Goal: Task Accomplishment & Management: Use online tool/utility

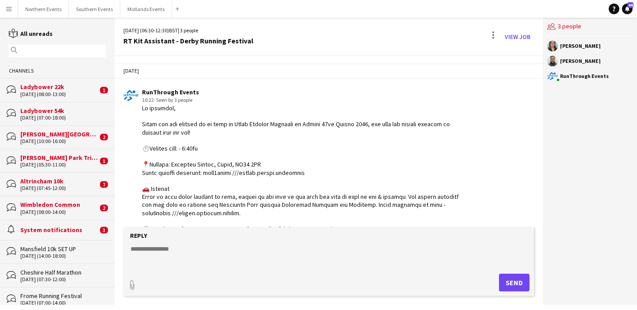
scroll to position [788, 0]
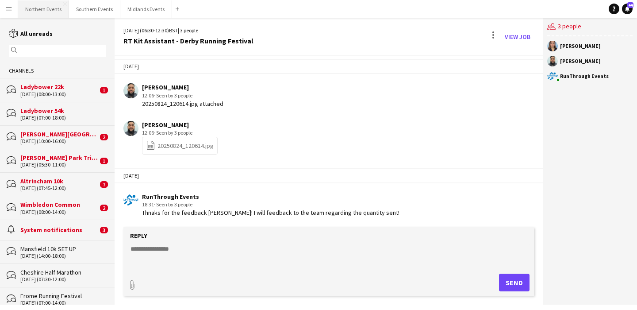
click at [39, 12] on button "Northern Events Close" at bounding box center [43, 8] width 51 height 17
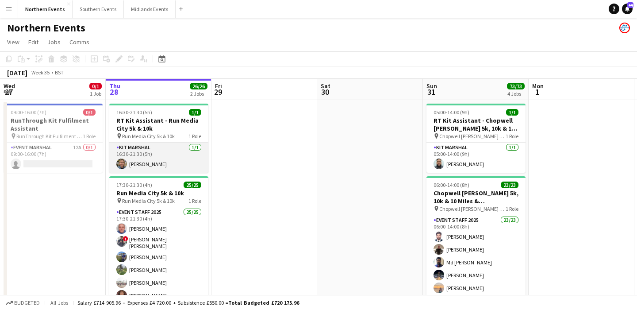
click at [167, 154] on app-card-role "Kit Marshal [DATE] 16:30-21:30 (5h) [PERSON_NAME]" at bounding box center [158, 158] width 99 height 30
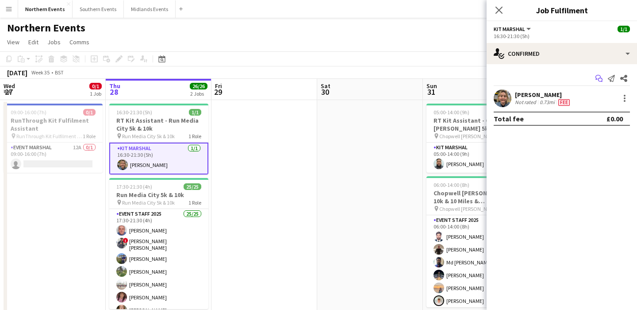
click at [598, 79] on icon at bounding box center [598, 77] width 5 height 5
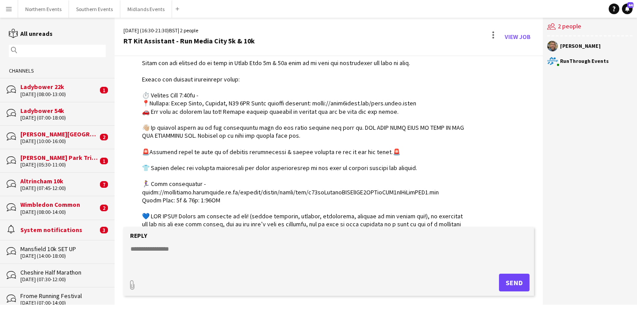
scroll to position [337, 0]
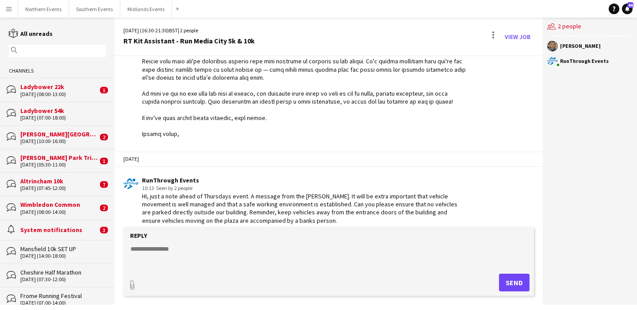
click at [168, 244] on textarea at bounding box center [331, 255] width 402 height 23
click at [210, 254] on textarea "**********" at bounding box center [331, 255] width 402 height 23
type textarea "**********"
click at [510, 274] on button "Send" at bounding box center [514, 283] width 31 height 18
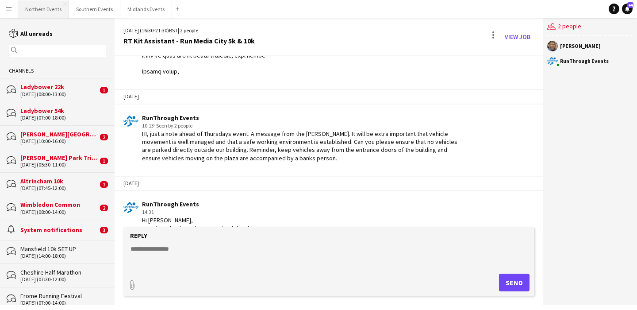
click at [31, 8] on button "Northern Events Close" at bounding box center [43, 8] width 51 height 17
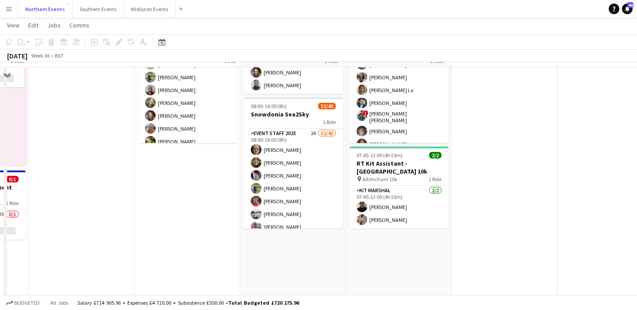
scroll to position [94, 0]
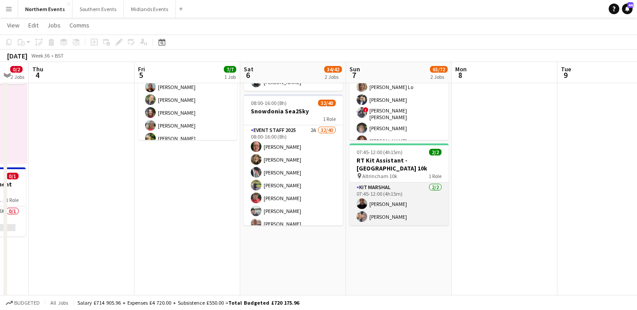
click at [424, 220] on app-card-role "Kit Marshal [DATE] 07:45-12:00 (4h15m) [PERSON_NAME] Yin [PERSON_NAME]" at bounding box center [399, 203] width 99 height 43
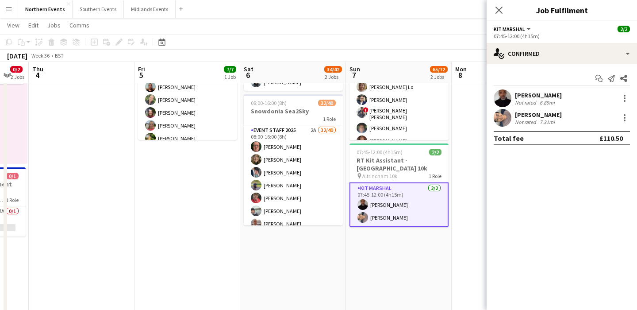
click at [452, 251] on app-date-cell at bounding box center [505, 221] width 106 height 433
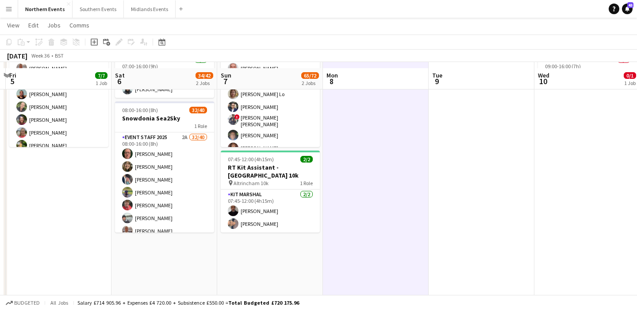
scroll to position [0, 0]
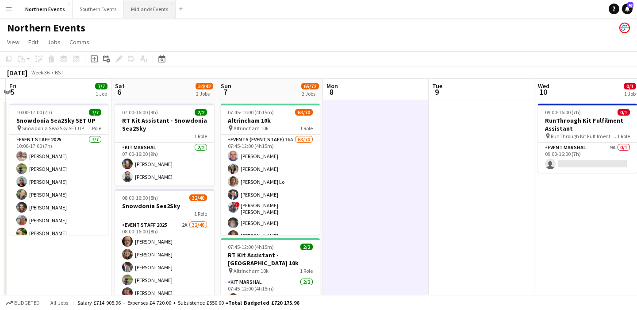
click at [145, 13] on button "Midlands Events Close" at bounding box center [150, 8] width 52 height 17
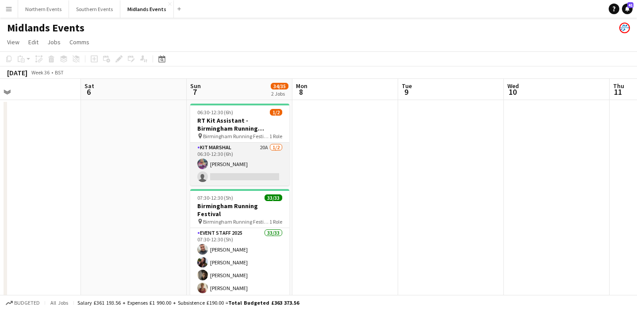
click at [233, 159] on app-card-role "Kit Marshal 20A [DATE] 06:30-12:30 (6h) [PERSON_NAME] single-neutral-actions" at bounding box center [239, 164] width 99 height 43
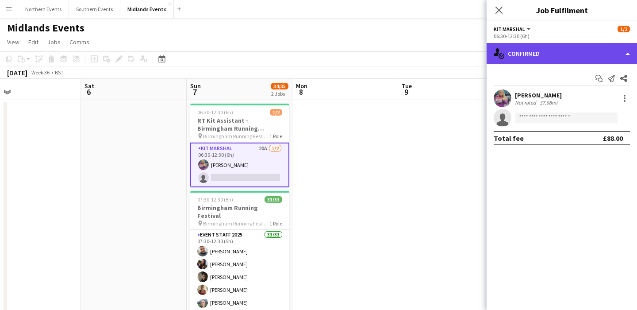
click at [559, 50] on div "single-neutral-actions-check-2 Confirmed" at bounding box center [562, 53] width 150 height 21
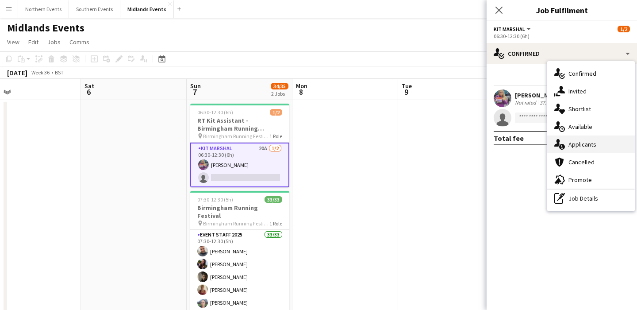
click at [589, 146] on div "single-neutral-actions-information Applicants" at bounding box center [591, 144] width 88 height 18
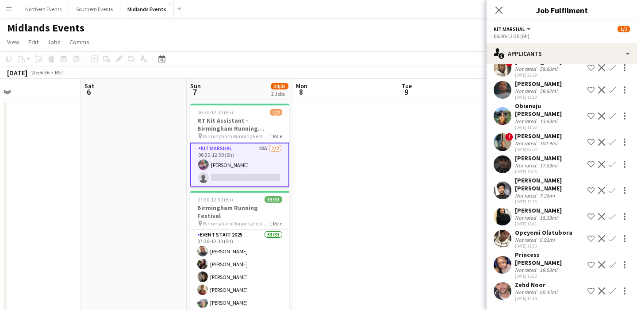
scroll to position [7, 0]
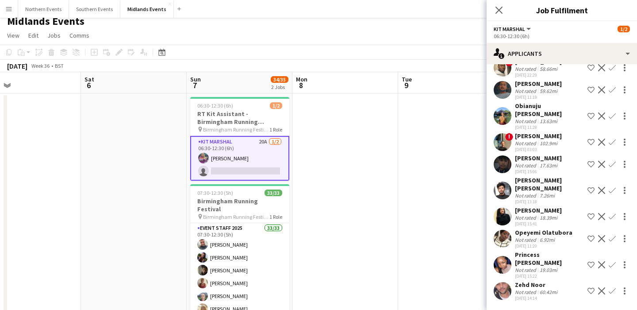
click at [613, 267] on app-icon "Confirm" at bounding box center [612, 264] width 7 height 7
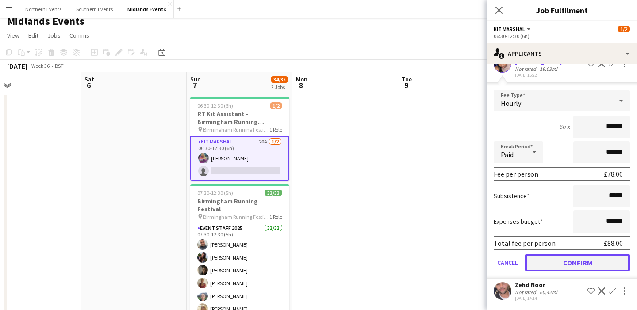
click at [590, 266] on button "Confirm" at bounding box center [577, 263] width 105 height 18
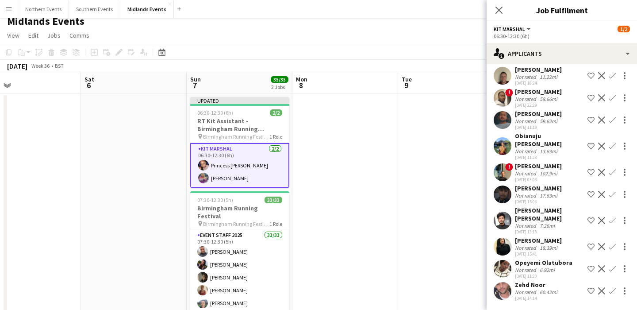
scroll to position [204, 0]
click at [376, 189] on app-date-cell at bounding box center [346, 212] width 106 height 239
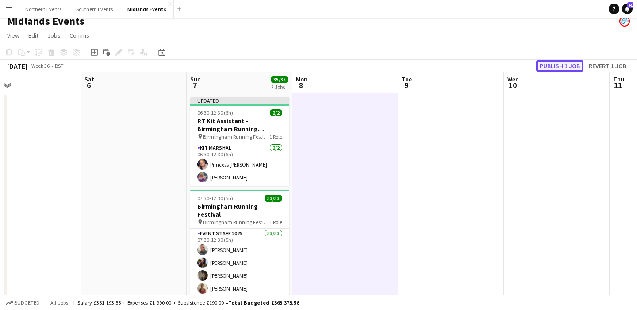
click at [558, 67] on button "Publish 1 job" at bounding box center [559, 66] width 47 height 12
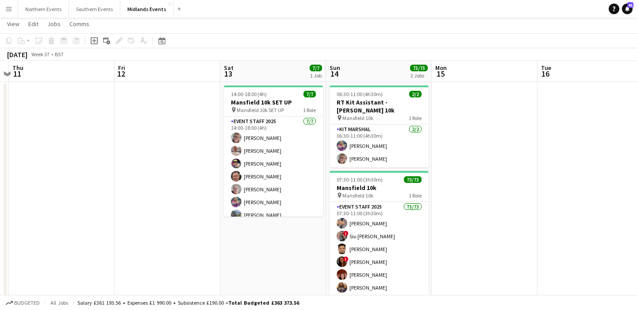
scroll to position [0, 0]
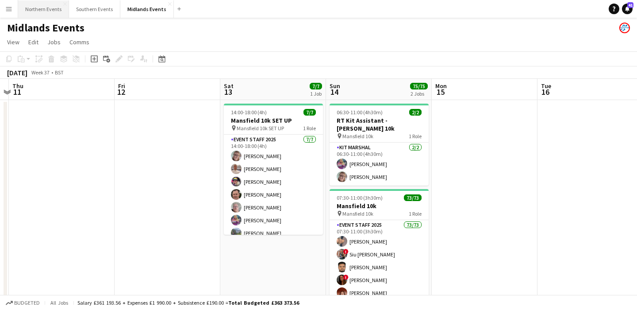
click at [36, 10] on button "Northern Events Close" at bounding box center [43, 8] width 51 height 17
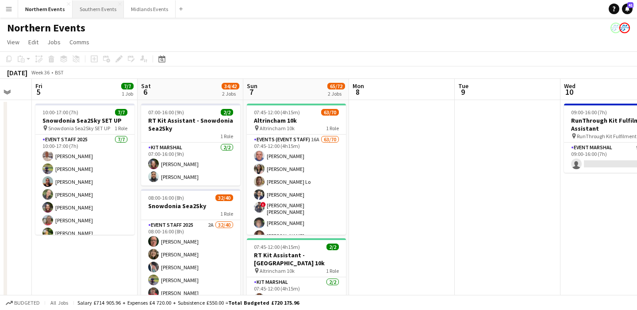
click at [97, 7] on button "Southern Events Close" at bounding box center [98, 8] width 51 height 17
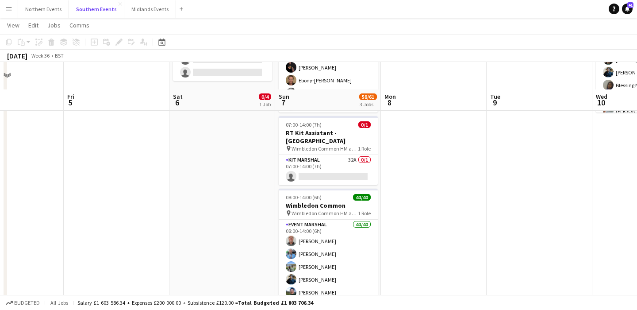
scroll to position [149, 0]
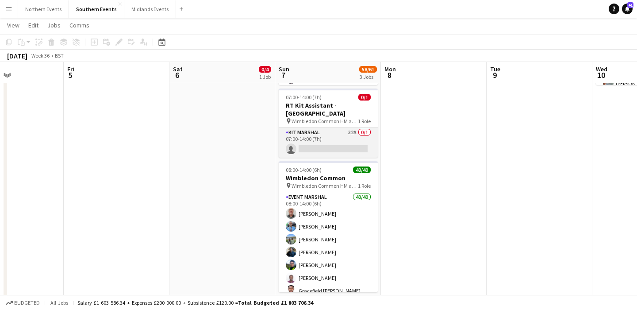
click at [349, 146] on app-card-role "Kit Marshal 32A 0/1 07:00-14:00 (7h) single-neutral-actions" at bounding box center [328, 142] width 99 height 30
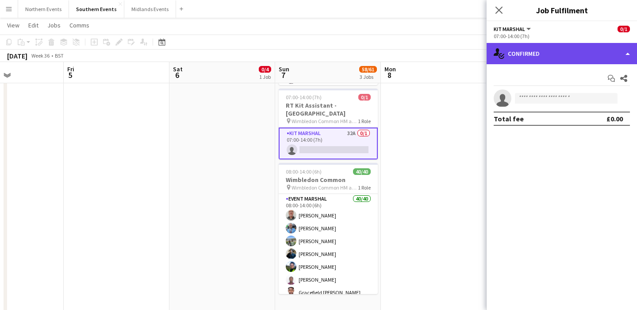
click at [570, 52] on div "single-neutral-actions-check-2 Confirmed" at bounding box center [562, 53] width 150 height 21
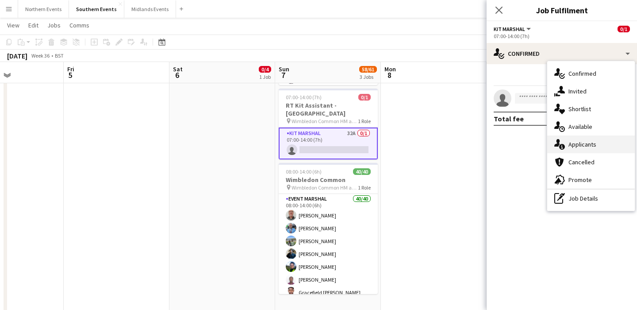
click at [580, 146] on div "single-neutral-actions-information Applicants" at bounding box center [591, 144] width 88 height 18
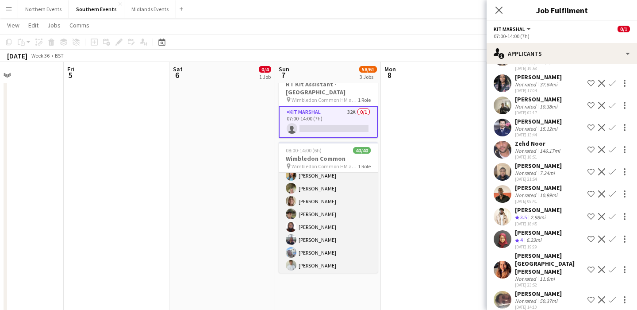
scroll to position [433, 0]
click at [332, 218] on app-card-role "Event Marshal 40/40 08:00-14:00 (6h) [PERSON_NAME] [PERSON_NAME] [PERSON_NAME] …" at bounding box center [328, 5] width 99 height 533
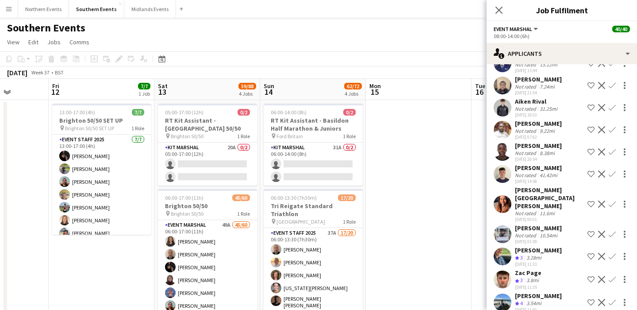
scroll to position [0, 379]
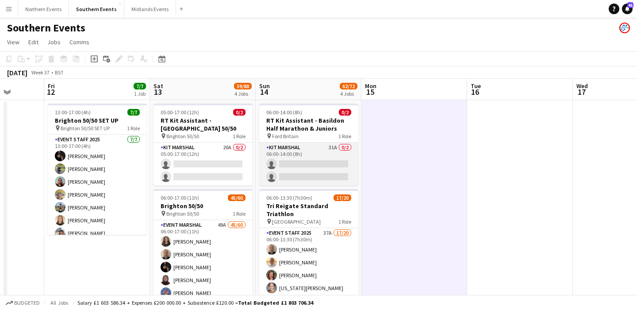
click at [293, 164] on app-card-role "Kit Marshal 31A 0/2 06:00-14:00 (8h) single-neutral-actions single-neutral-acti…" at bounding box center [308, 164] width 99 height 43
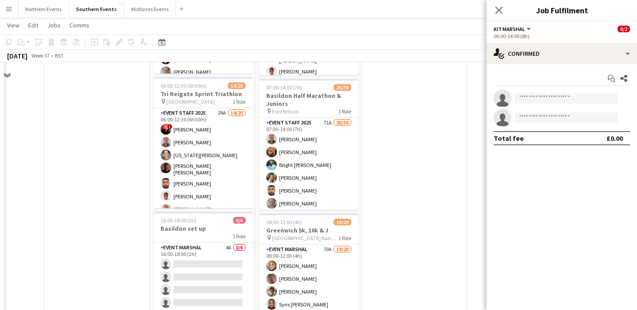
scroll to position [0, 0]
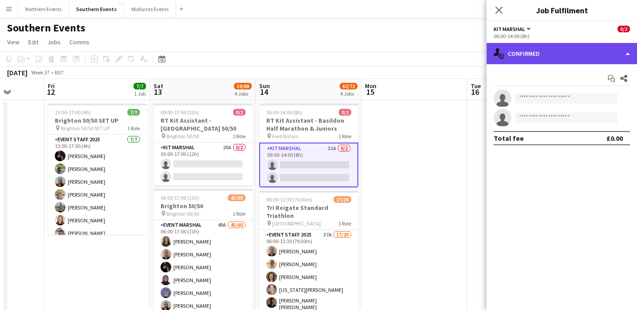
click at [535, 55] on div "single-neutral-actions-check-2 Confirmed" at bounding box center [562, 53] width 150 height 21
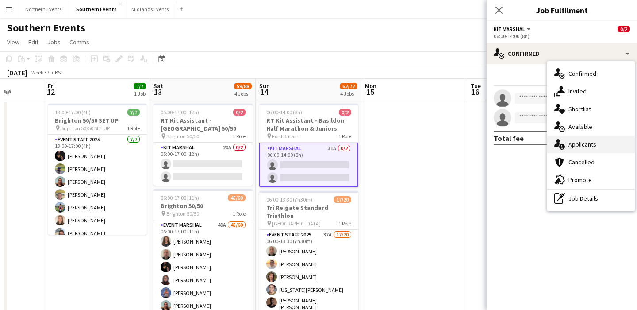
click at [587, 150] on div "single-neutral-actions-information Applicants" at bounding box center [591, 144] width 88 height 18
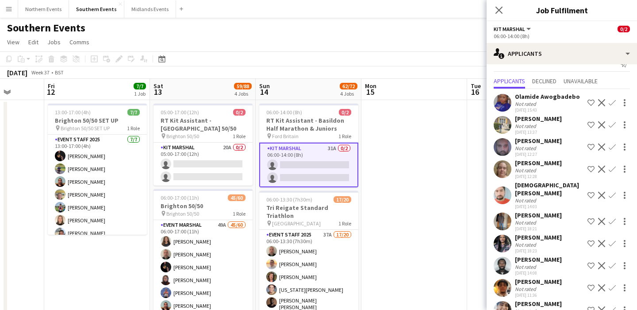
scroll to position [11, 0]
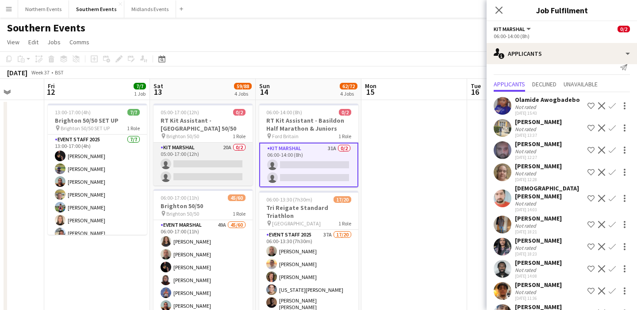
click at [204, 174] on app-card-role "Kit Marshal 20A 0/2 05:00-17:00 (12h) single-neutral-actions single-neutral-act…" at bounding box center [203, 164] width 99 height 43
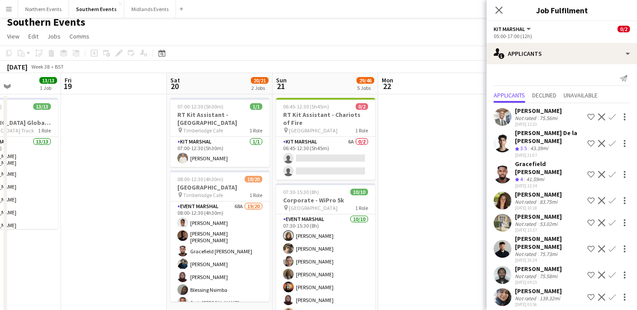
scroll to position [7, 0]
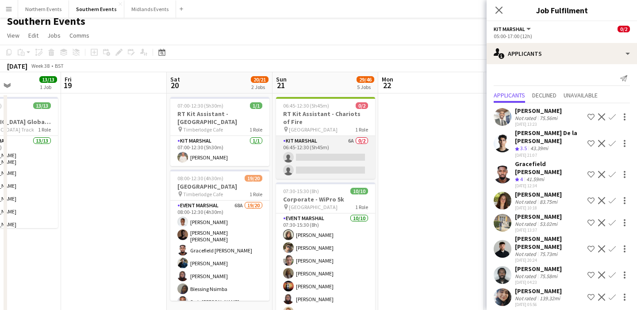
click at [344, 168] on app-card-role "Kit Marshal 6A 0/2 06:45-12:30 (5h45m) single-neutral-actions single-neutral-ac…" at bounding box center [325, 157] width 99 height 43
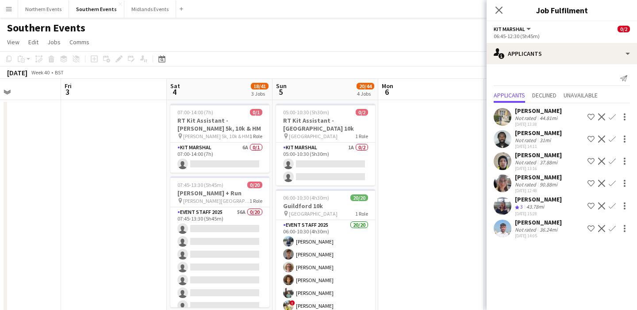
scroll to position [0, 285]
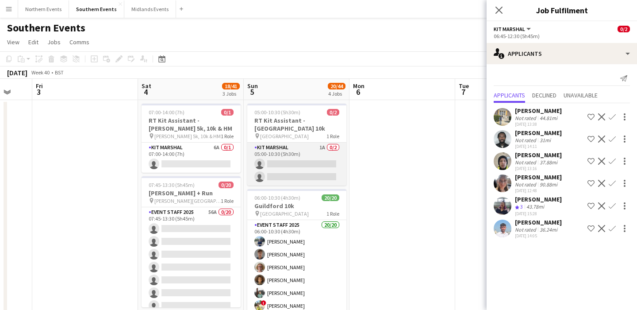
click at [287, 165] on app-card-role "Kit Marshal 1A 0/2 05:00-10:30 (5h30m) single-neutral-actions single-neutral-ac…" at bounding box center [296, 164] width 99 height 43
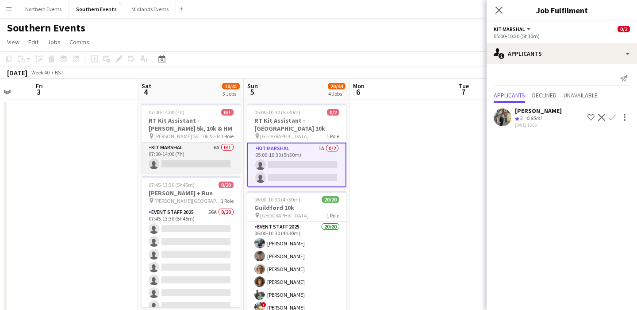
click at [203, 154] on app-card-role "Kit Marshal 6A 0/1 07:00-14:00 (7h) single-neutral-actions" at bounding box center [191, 158] width 99 height 30
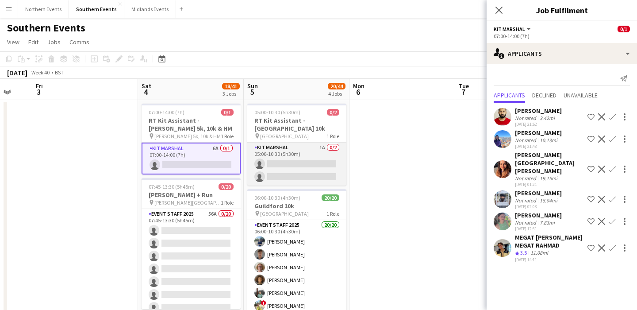
click at [276, 156] on app-card-role "Kit Marshal 1A 0/2 05:00-10:30 (5h30m) single-neutral-actions single-neutral-ac…" at bounding box center [296, 164] width 99 height 43
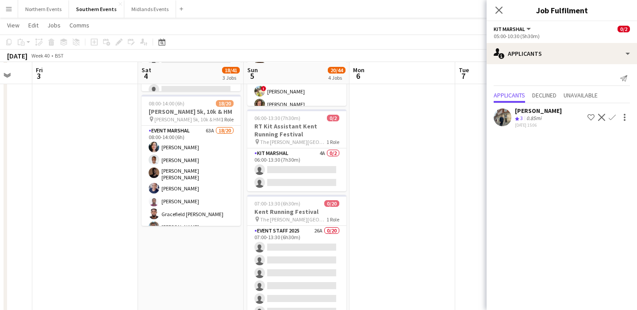
scroll to position [216, 0]
click at [276, 156] on app-card-role "Kit Marshal 4A 0/2 06:00-13:30 (7h30m) single-neutral-actions single-neutral-ac…" at bounding box center [296, 168] width 99 height 43
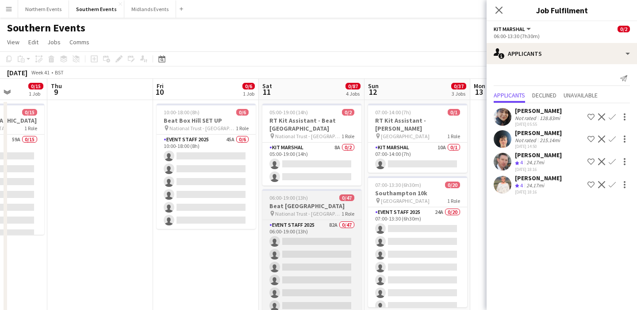
scroll to position [0, 278]
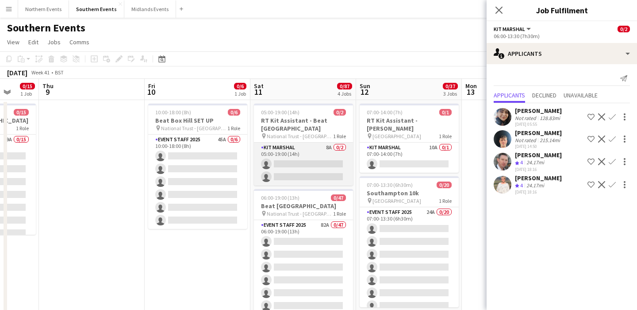
click at [318, 154] on app-card-role "Kit Marshal 8A 0/2 05:00-19:00 (14h) single-neutral-actions single-neutral-acti…" at bounding box center [303, 164] width 99 height 43
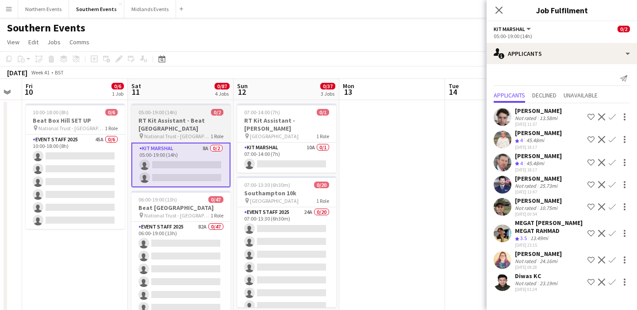
scroll to position [0, 403]
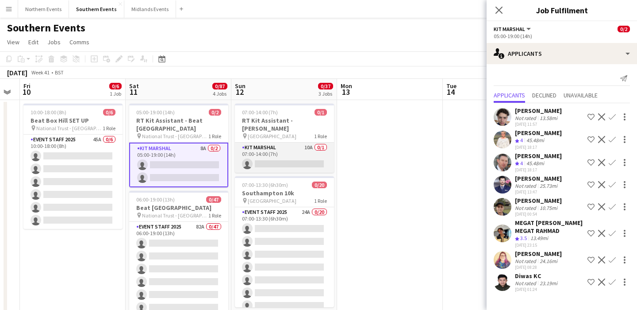
click at [288, 147] on app-card-role "Kit Marshal 10A 0/1 07:00-14:00 (7h) single-neutral-actions" at bounding box center [284, 158] width 99 height 30
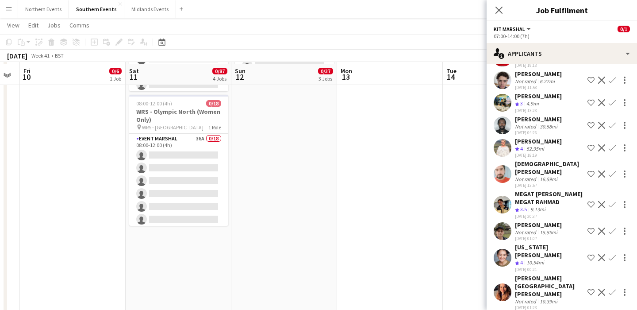
scroll to position [377, 0]
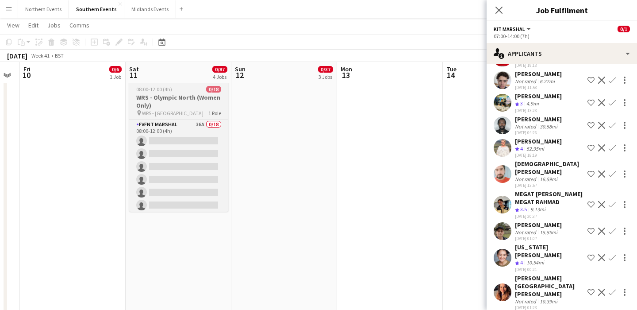
click at [182, 96] on h3 "WRS - Olympic North (Women Only)" at bounding box center [178, 101] width 99 height 16
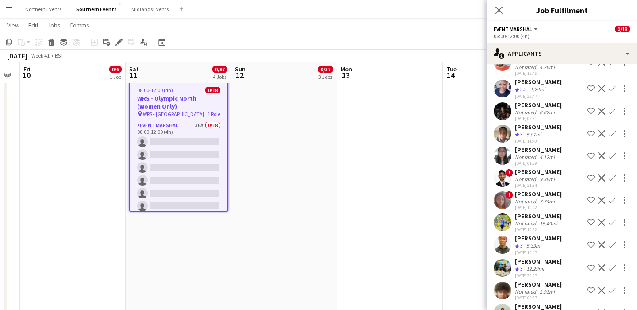
scroll to position [0, 0]
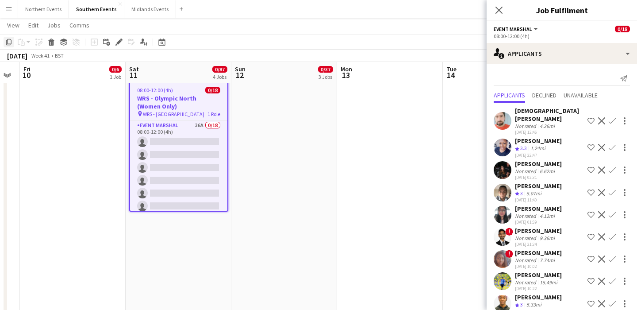
click at [8, 42] on icon "Copy" at bounding box center [8, 42] width 7 height 7
click at [171, 231] on app-date-cell "05:00-19:00 (14h) 0/2 RT Kit Assistant - Beat Box Hill pin National Trust - Box…" at bounding box center [179, 32] width 106 height 619
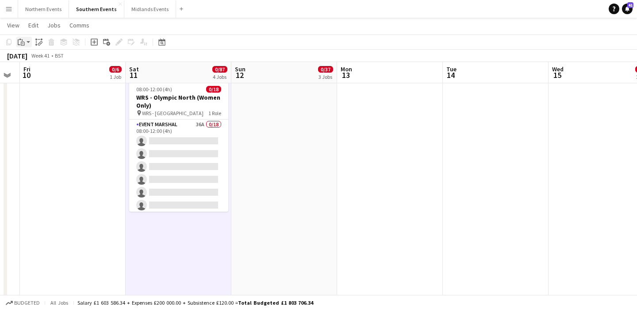
click at [23, 44] on icon "Paste" at bounding box center [21, 42] width 7 height 7
click at [42, 63] on div "Paste Command V Paste with crew Command Shift V" at bounding box center [58, 66] width 84 height 37
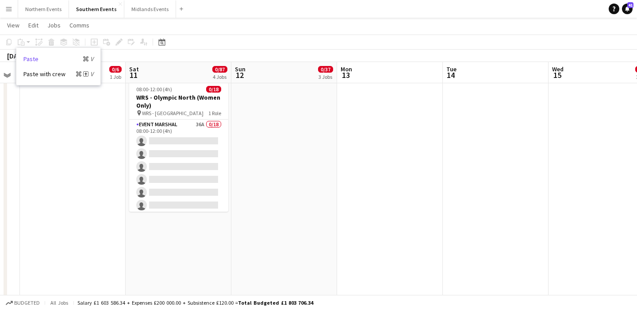
click at [35, 58] on link "Paste Command V" at bounding box center [58, 59] width 70 height 8
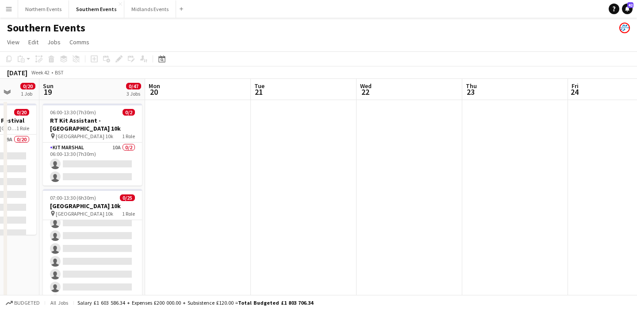
scroll to position [0, 290]
